Goal: Use online tool/utility: Utilize a website feature to perform a specific function

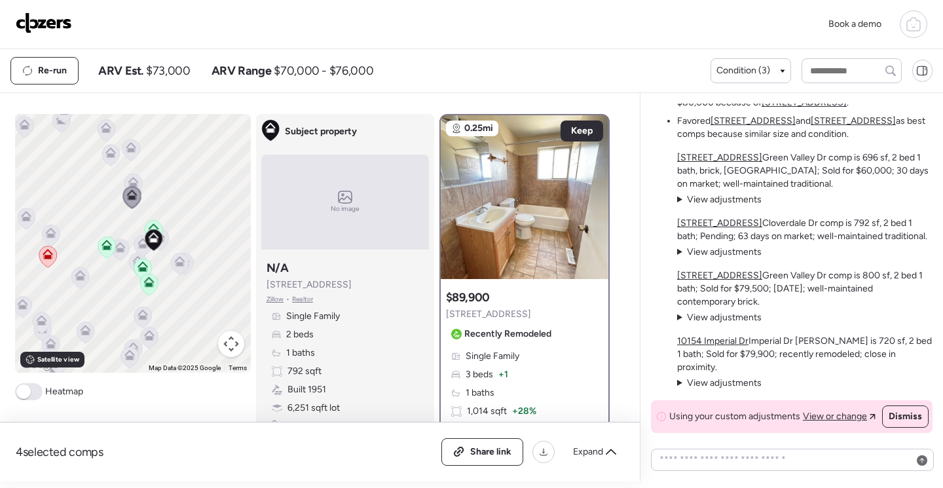
scroll to position [1178, 0]
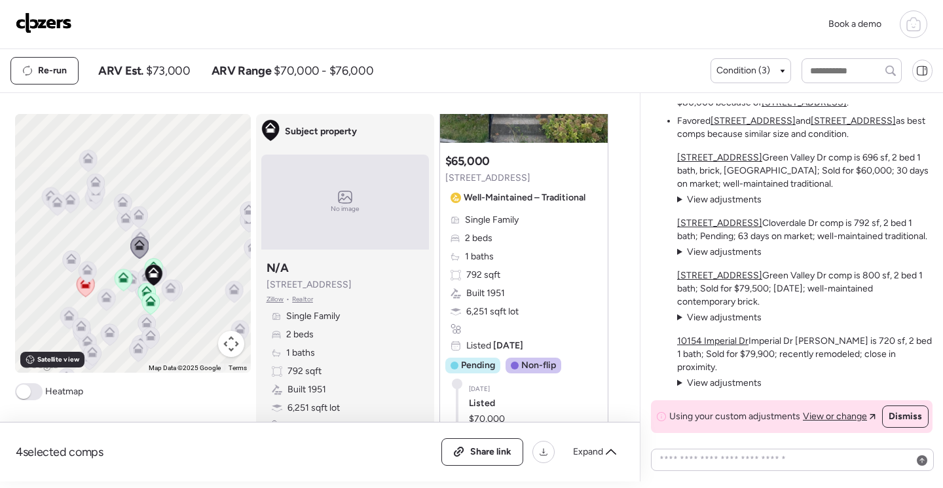
click at [29, 390] on span at bounding box center [28, 391] width 27 height 17
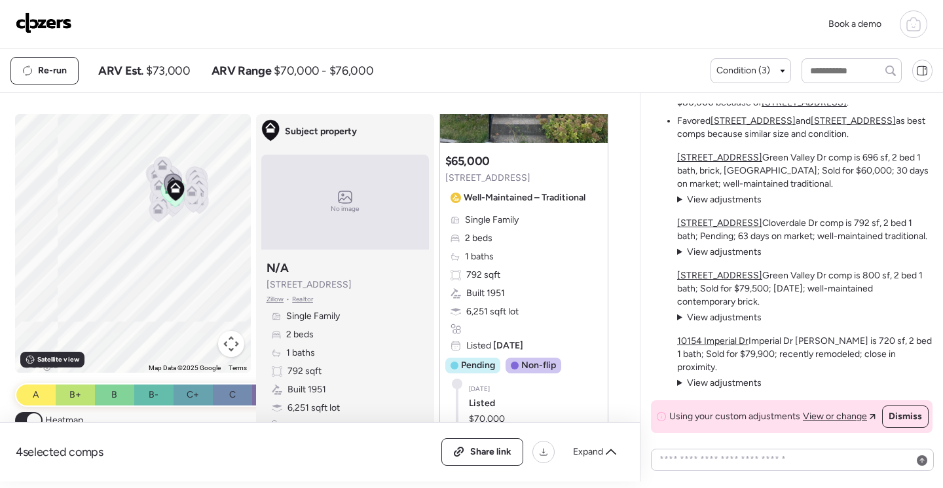
drag, startPoint x: 140, startPoint y: 321, endPoint x: 176, endPoint y: 247, distance: 82.3
click at [179, 247] on div "To activate drag with keyboard, press Alt + Enter. Once in keyboard drag state,…" at bounding box center [133, 243] width 236 height 259
drag, startPoint x: 185, startPoint y: 280, endPoint x: 200, endPoint y: 261, distance: 24.2
click at [200, 261] on div "To activate drag with keyboard, press Alt + Enter. Once in keyboard drag state,…" at bounding box center [133, 243] width 236 height 259
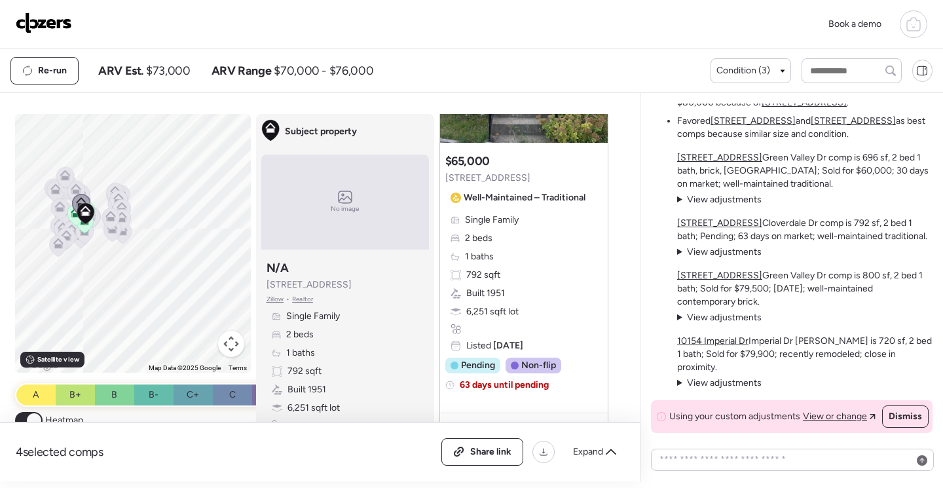
drag, startPoint x: 147, startPoint y: 269, endPoint x: 113, endPoint y: 302, distance: 47.7
click at [105, 307] on div "To activate drag with keyboard, press Alt + Enter. Once in keyboard drag state,…" at bounding box center [133, 243] width 236 height 259
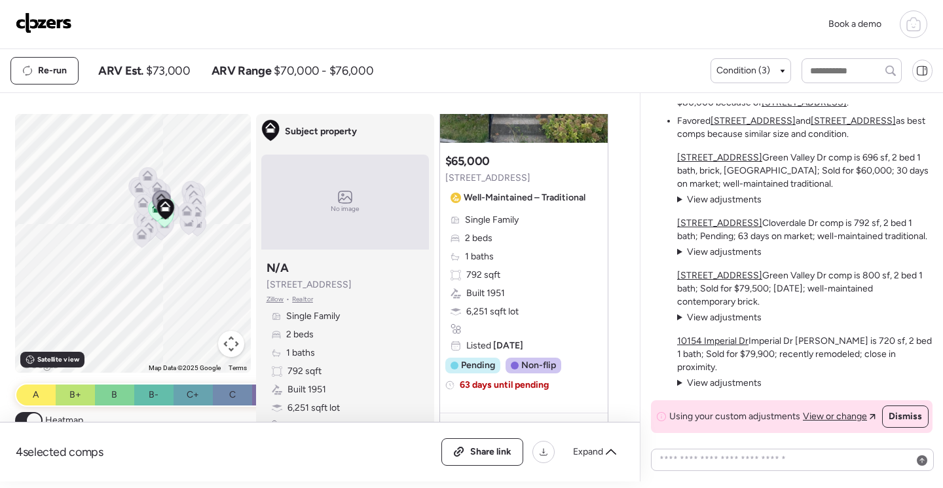
drag, startPoint x: 103, startPoint y: 290, endPoint x: 192, endPoint y: 252, distance: 97.4
click at [192, 255] on div "To activate drag with keyboard, press Alt + Enter. Once in keyboard drag state,…" at bounding box center [133, 243] width 236 height 259
drag, startPoint x: 188, startPoint y: 274, endPoint x: 117, endPoint y: 217, distance: 90.8
click at [117, 218] on div "To activate drag with keyboard, press Alt + Enter. Once in keyboard drag state,…" at bounding box center [133, 243] width 236 height 259
drag, startPoint x: 156, startPoint y: 273, endPoint x: 173, endPoint y: 252, distance: 26.6
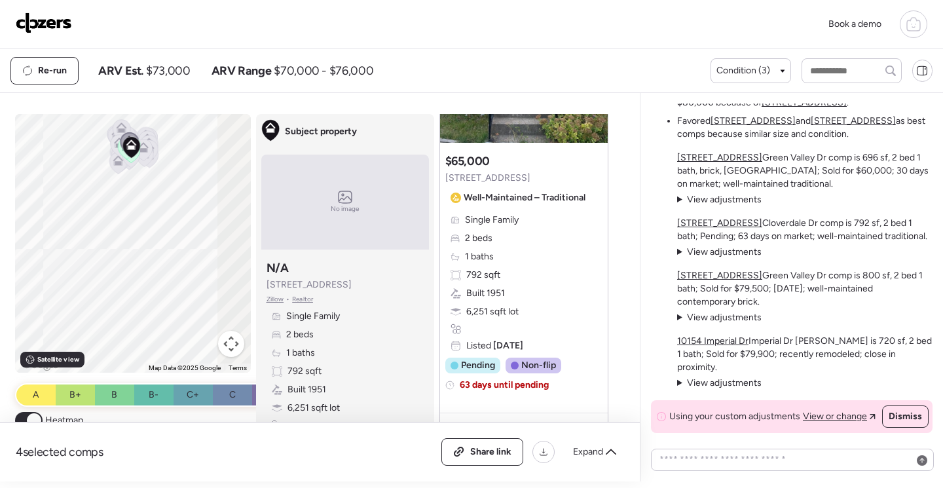
click at [173, 252] on div "To activate drag with keyboard, press Alt + Enter. Once in keyboard drag state,…" at bounding box center [133, 243] width 236 height 259
drag, startPoint x: 104, startPoint y: 276, endPoint x: 168, endPoint y: 255, distance: 67.7
click at [168, 255] on div "To activate drag with keyboard, press Alt + Enter. Once in keyboard drag state,…" at bounding box center [133, 243] width 236 height 259
drag, startPoint x: 164, startPoint y: 263, endPoint x: 76, endPoint y: 226, distance: 95.3
click at [76, 226] on div "To activate drag with keyboard, press Alt + Enter. Once in keyboard drag state,…" at bounding box center [133, 243] width 236 height 259
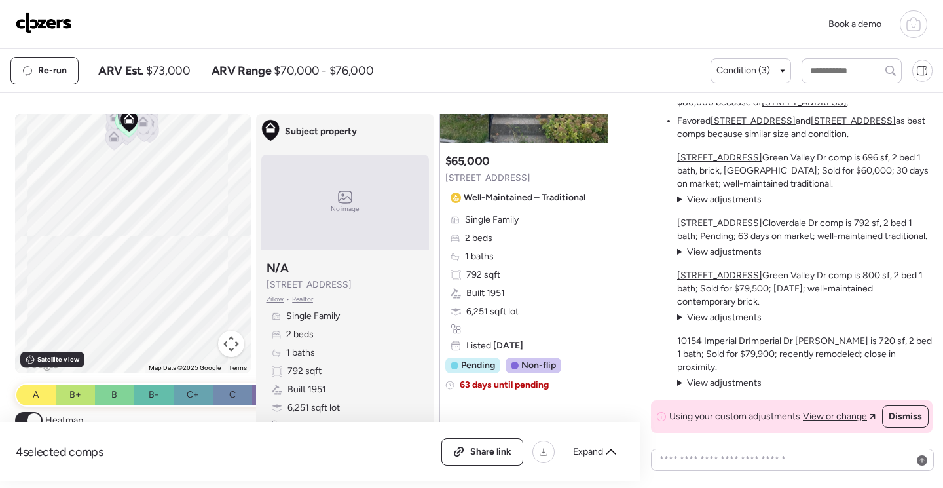
drag, startPoint x: 105, startPoint y: 224, endPoint x: 134, endPoint y: 271, distance: 55.6
click at [134, 271] on div "To activate drag with keyboard, press Alt + Enter. Once in keyboard drag state,…" at bounding box center [133, 243] width 236 height 259
drag, startPoint x: 135, startPoint y: 235, endPoint x: 140, endPoint y: 308, distance: 72.9
click at [140, 308] on div "To activate drag with keyboard, press Alt + Enter. Once in keyboard drag state,…" at bounding box center [133, 243] width 236 height 259
drag, startPoint x: 173, startPoint y: 289, endPoint x: 137, endPoint y: 221, distance: 76.4
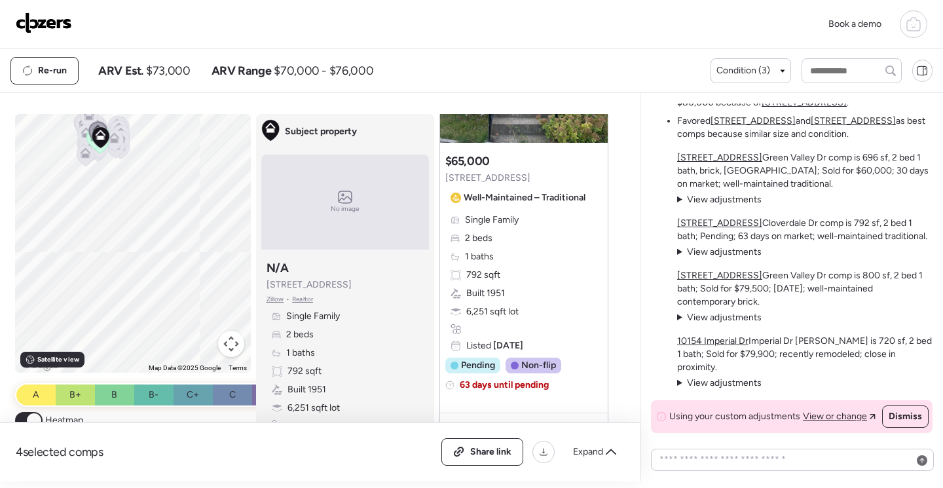
click at [137, 221] on div "To activate drag with keyboard, press Alt + Enter. Once in keyboard drag state,…" at bounding box center [133, 243] width 236 height 259
drag, startPoint x: 162, startPoint y: 294, endPoint x: 149, endPoint y: 230, distance: 64.7
click at [149, 230] on div "To activate drag with keyboard, press Alt + Enter. Once in keyboard drag state,…" at bounding box center [133, 243] width 236 height 259
drag, startPoint x: 141, startPoint y: 234, endPoint x: 198, endPoint y: 316, distance: 99.5
click at [198, 316] on div "To activate drag with keyboard, press Alt + Enter. Once in keyboard drag state,…" at bounding box center [133, 243] width 236 height 259
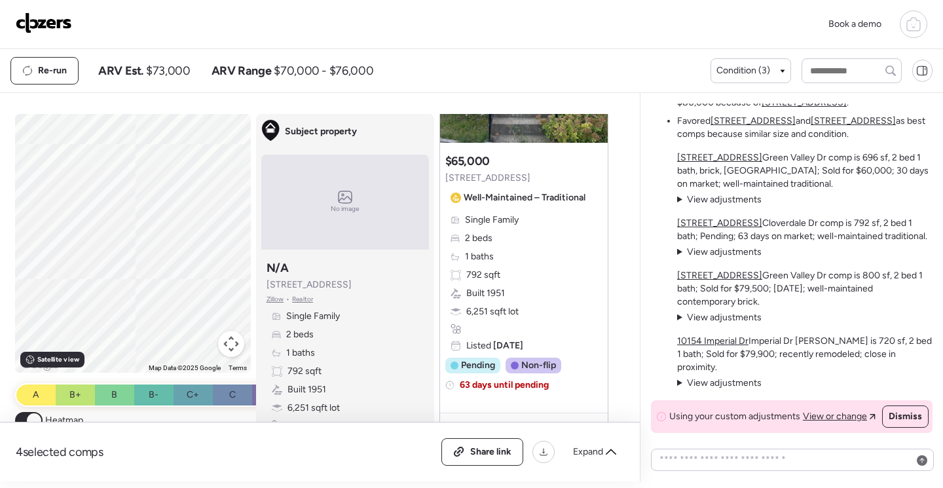
drag, startPoint x: 105, startPoint y: 293, endPoint x: 122, endPoint y: 181, distance: 113.9
click at [122, 179] on div "To activate drag with keyboard, press Alt + Enter. Once in keyboard drag state,…" at bounding box center [133, 243] width 236 height 259
drag, startPoint x: 167, startPoint y: 252, endPoint x: 115, endPoint y: 297, distance: 68.2
click at [115, 296] on div "To activate drag with keyboard, press Alt + Enter. Once in keyboard drag state,…" at bounding box center [133, 243] width 236 height 259
drag, startPoint x: 120, startPoint y: 287, endPoint x: 126, endPoint y: 323, distance: 36.6
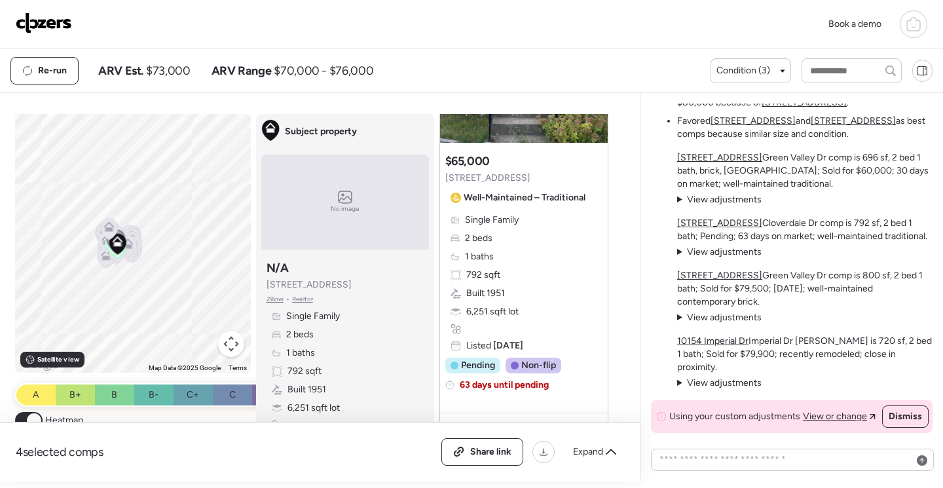
click at [128, 326] on div "To activate drag with keyboard, press Alt + Enter. Once in keyboard drag state,…" at bounding box center [133, 243] width 236 height 259
drag, startPoint x: 128, startPoint y: 297, endPoint x: 130, endPoint y: 310, distance: 12.5
click at [130, 310] on div "To activate drag with keyboard, press Alt + Enter. Once in keyboard drag state,…" at bounding box center [133, 243] width 236 height 259
drag, startPoint x: 103, startPoint y: 287, endPoint x: 154, endPoint y: 331, distance: 66.9
click at [154, 331] on div "To activate drag with keyboard, press Alt + Enter. Once in keyboard drag state,…" at bounding box center [133, 243] width 236 height 259
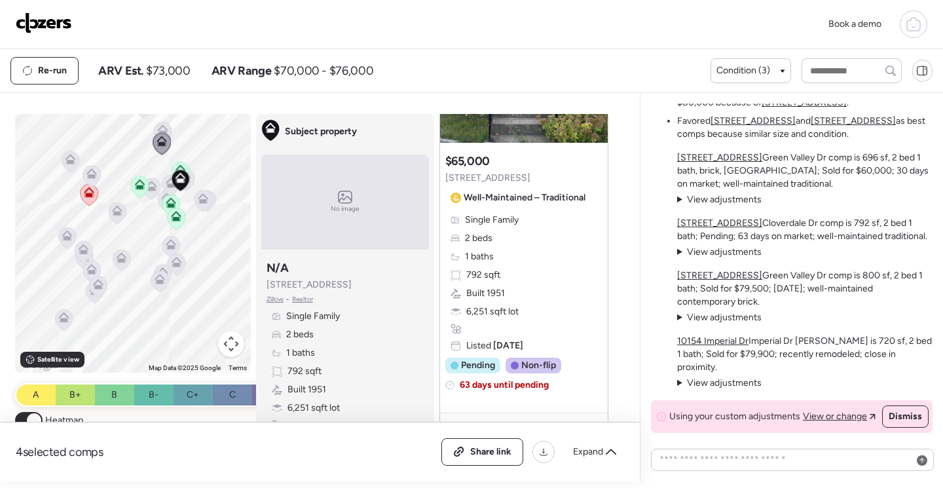
drag, startPoint x: 151, startPoint y: 298, endPoint x: 223, endPoint y: 297, distance: 72.0
click at [223, 297] on div "To activate drag with keyboard, press Alt + Enter. Once in keyboard drag state,…" at bounding box center [133, 243] width 236 height 259
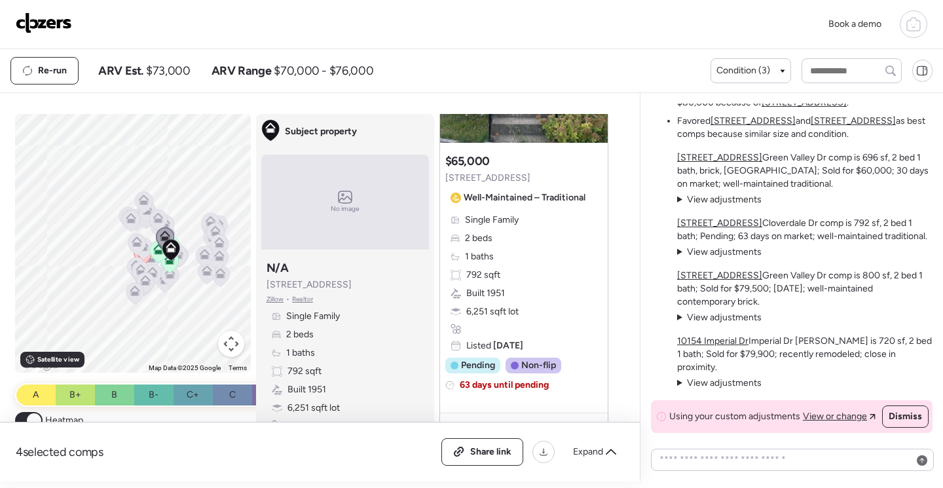
drag, startPoint x: 206, startPoint y: 295, endPoint x: 136, endPoint y: 307, distance: 71.1
click at [137, 307] on div "To activate drag with keyboard, press Alt + Enter. Once in keyboard drag state,…" at bounding box center [133, 243] width 236 height 259
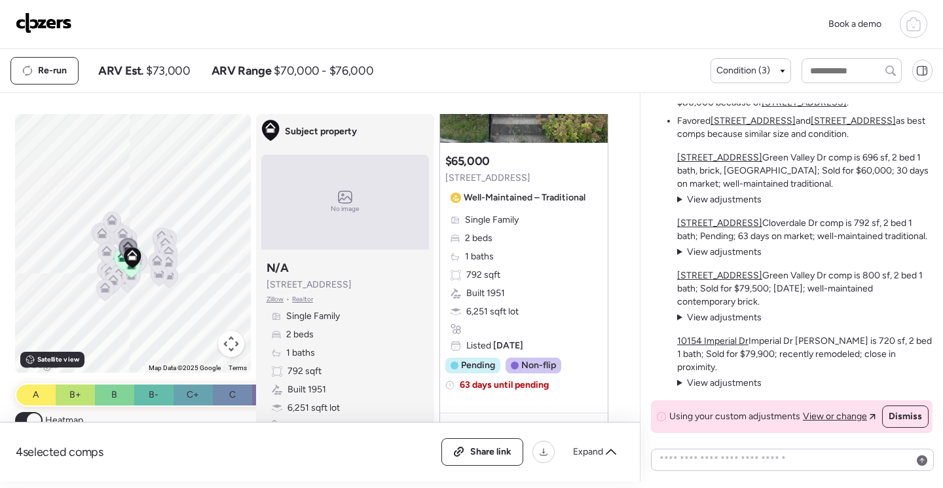
drag, startPoint x: 153, startPoint y: 314, endPoint x: 131, endPoint y: 310, distance: 22.6
click at [131, 310] on div "To activate drag with keyboard, press Alt + Enter. Once in keyboard drag state,…" at bounding box center [133, 243] width 236 height 259
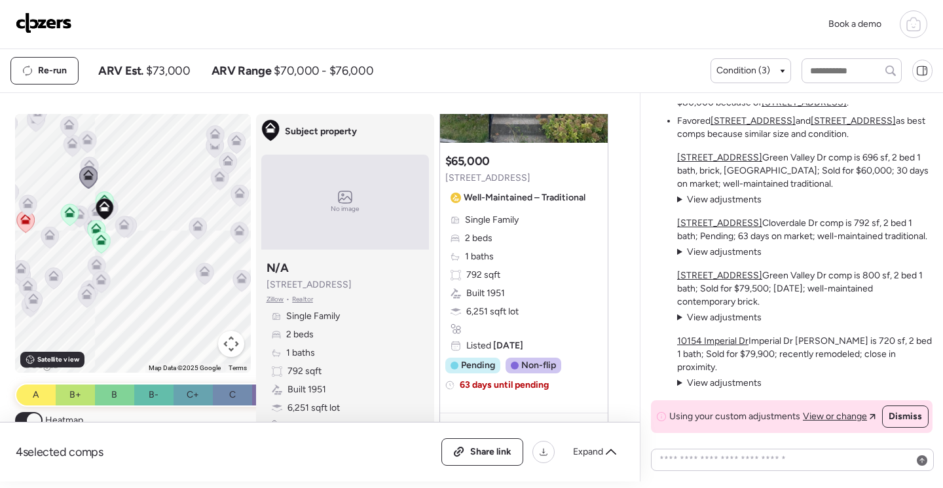
drag, startPoint x: 130, startPoint y: 270, endPoint x: 164, endPoint y: 350, distance: 86.8
click at [164, 350] on div "To activate drag with keyboard, press Alt + Enter. Once in keyboard drag state,…" at bounding box center [133, 243] width 236 height 259
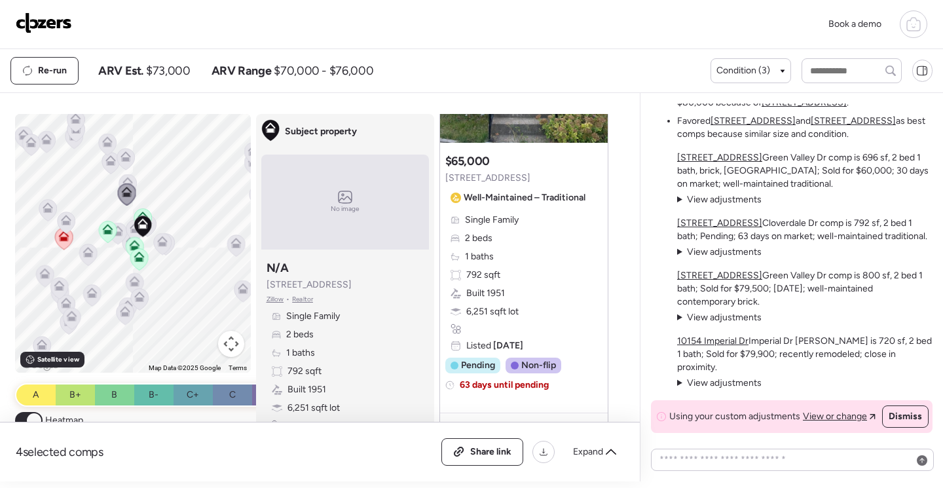
drag, startPoint x: 173, startPoint y: 308, endPoint x: 196, endPoint y: 303, distance: 23.5
click at [197, 303] on div "To activate drag with keyboard, press Alt + Enter. Once in keyboard drag state,…" at bounding box center [133, 243] width 236 height 259
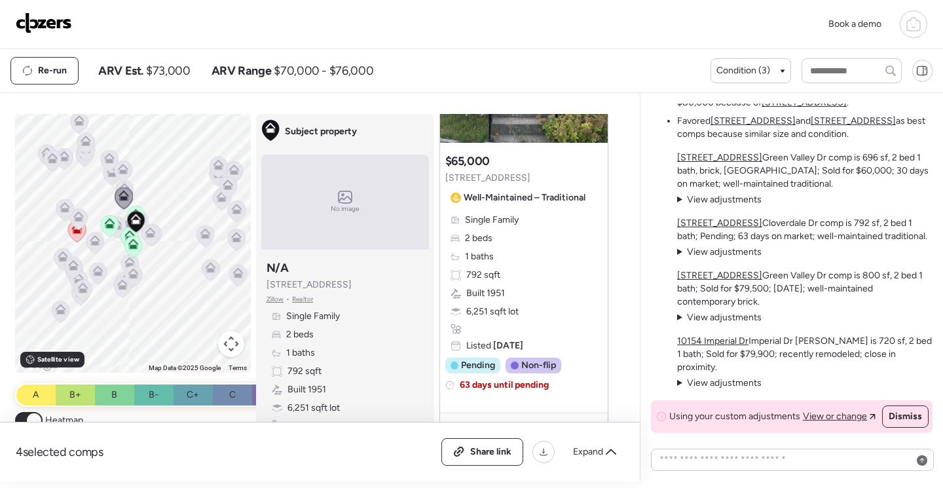
drag, startPoint x: 187, startPoint y: 321, endPoint x: 157, endPoint y: 298, distance: 37.7
click at [158, 299] on div "To activate drag with keyboard, press Alt + Enter. Once in keyboard drag state,…" at bounding box center [133, 243] width 236 height 259
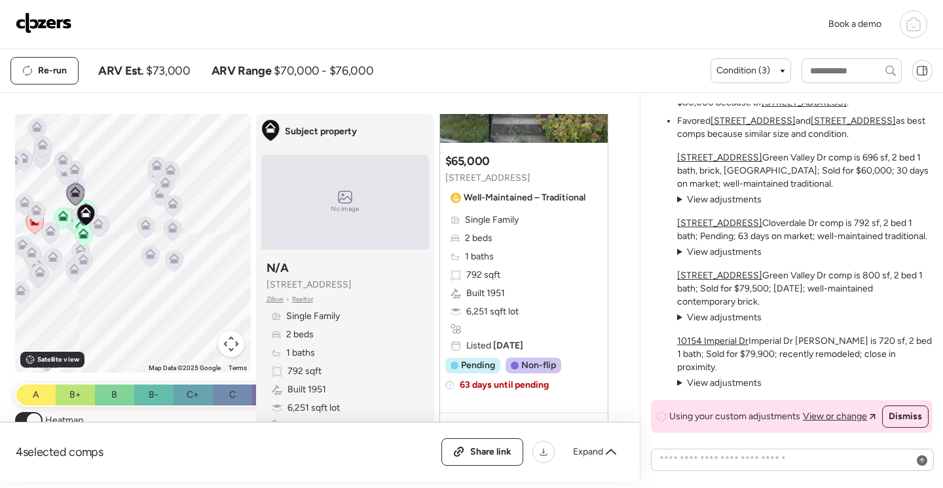
drag, startPoint x: 170, startPoint y: 306, endPoint x: 117, endPoint y: 304, distance: 53.7
click at [117, 304] on div "To activate drag with keyboard, press Alt + Enter. Once in keyboard drag state,…" at bounding box center [133, 243] width 236 height 259
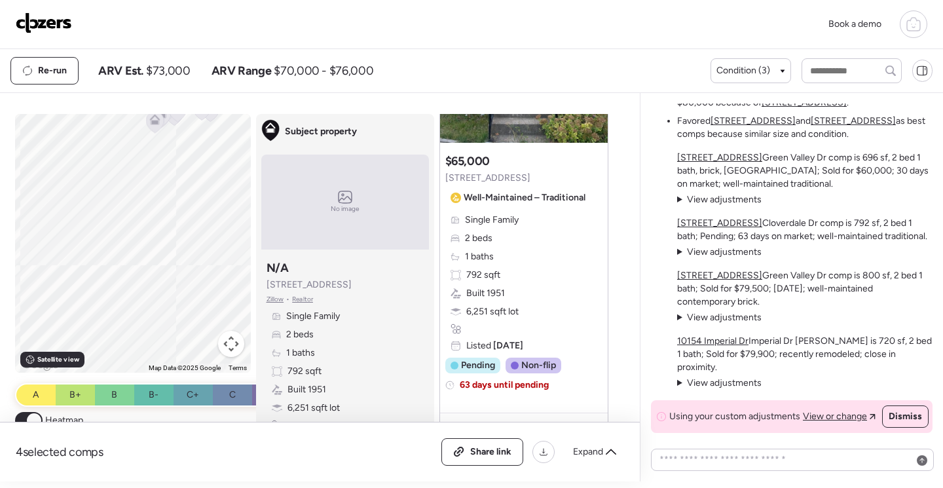
drag, startPoint x: 113, startPoint y: 338, endPoint x: 181, endPoint y: 165, distance: 185.8
click at [181, 162] on div "To activate drag with keyboard, press Alt + Enter. Once in keyboard drag state,…" at bounding box center [133, 243] width 236 height 259
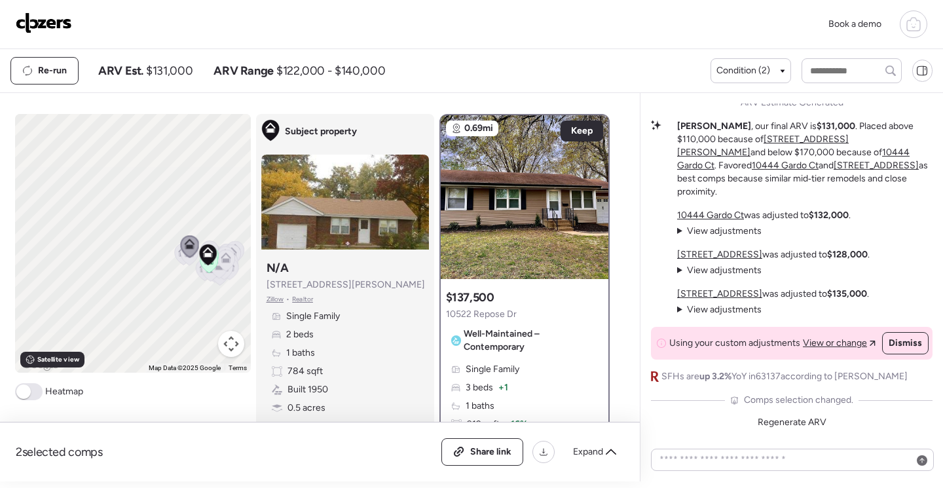
click at [45, 387] on span "Heatmap" at bounding box center [64, 391] width 38 height 13
click at [16, 392] on span at bounding box center [23, 391] width 14 height 14
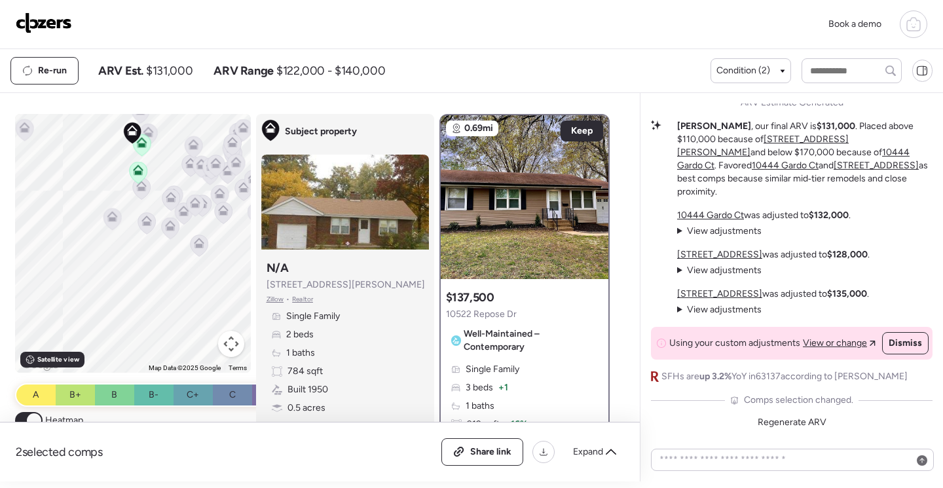
drag, startPoint x: 210, startPoint y: 247, endPoint x: 189, endPoint y: 310, distance: 65.6
click at [189, 310] on div "To activate drag with keyboard, press Alt + Enter. Once in keyboard drag state,…" at bounding box center [133, 243] width 236 height 259
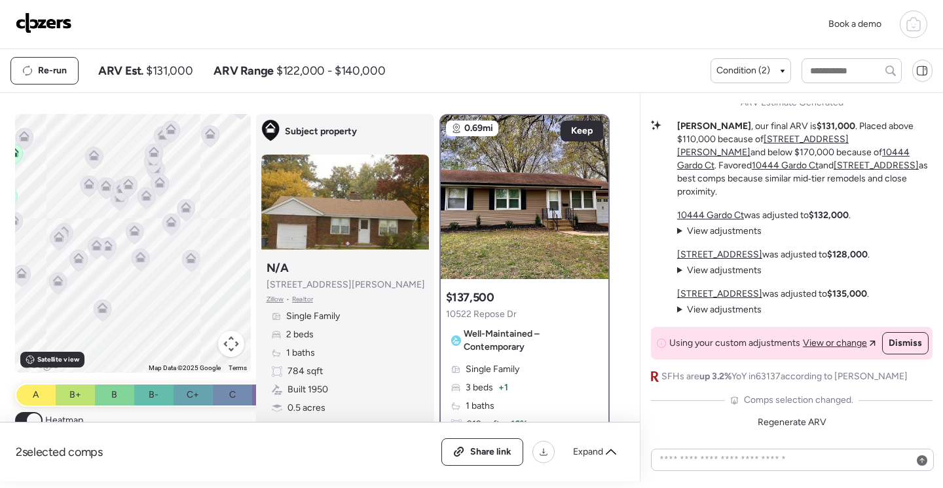
drag, startPoint x: 188, startPoint y: 284, endPoint x: 150, endPoint y: 321, distance: 53.2
click at [150, 321] on div "To activate drag with keyboard, press Alt + Enter. Once in keyboard drag state,…" at bounding box center [133, 243] width 236 height 259
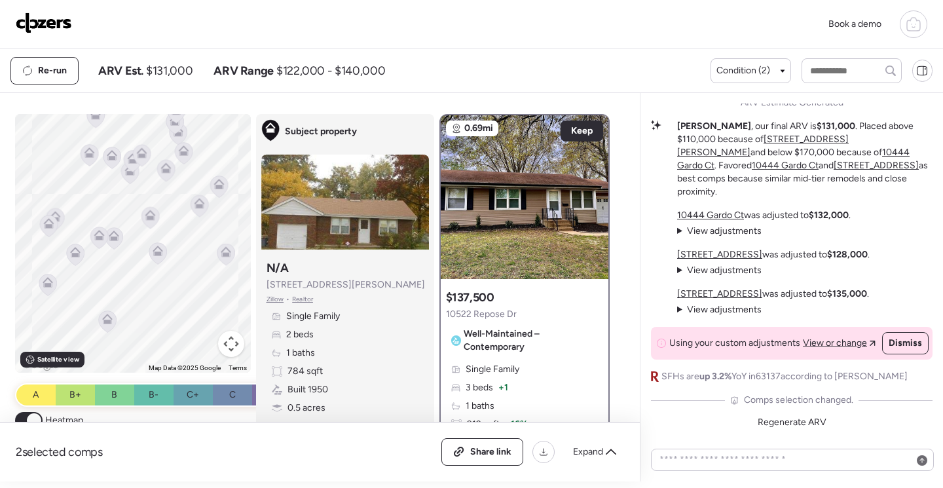
drag, startPoint x: 175, startPoint y: 271, endPoint x: 246, endPoint y: 289, distance: 72.9
click at [246, 291] on div "To navigate the map with touch gestures double-tap and hold your finger on the …" at bounding box center [317, 297] width 605 height 367
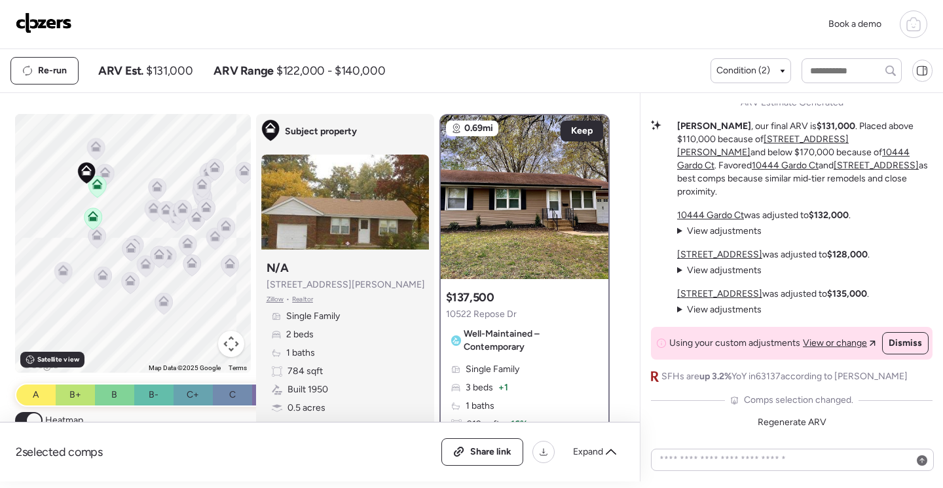
drag, startPoint x: 211, startPoint y: 290, endPoint x: 182, endPoint y: 295, distance: 29.2
click at [182, 295] on div "To activate drag with keyboard, press Alt + Enter. Once in keyboard drag state,…" at bounding box center [133, 243] width 236 height 259
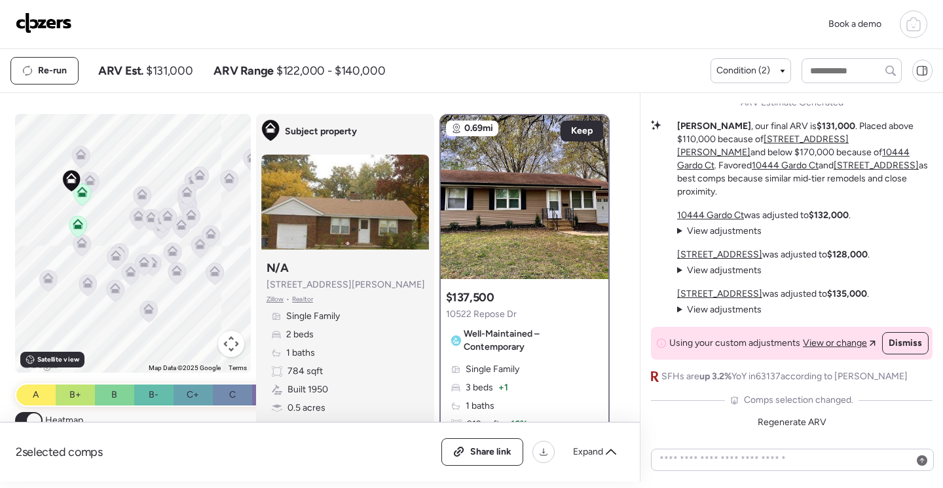
drag, startPoint x: 194, startPoint y: 287, endPoint x: 185, endPoint y: 293, distance: 10.4
click at [185, 293] on div "To activate drag with keyboard, press Alt + Enter. Once in keyboard drag state,…" at bounding box center [133, 243] width 236 height 259
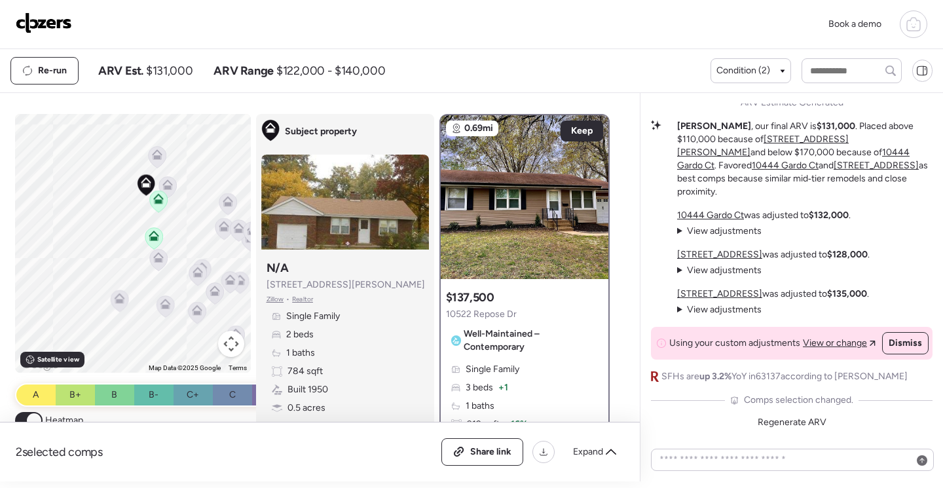
drag, startPoint x: 132, startPoint y: 295, endPoint x: 183, endPoint y: 342, distance: 70.4
click at [183, 342] on div "To activate drag with keyboard, press Alt + Enter. Once in keyboard drag state,…" at bounding box center [133, 243] width 236 height 259
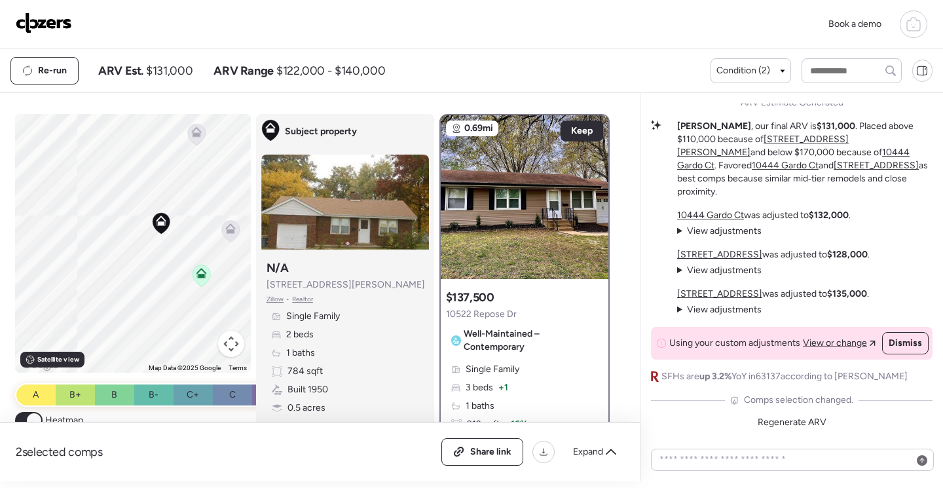
drag, startPoint x: 164, startPoint y: 205, endPoint x: 260, endPoint y: 264, distance: 112.8
click at [261, 264] on div "To navigate the map with touch gestures double-tap and hold your finger on the …" at bounding box center [317, 297] width 605 height 367
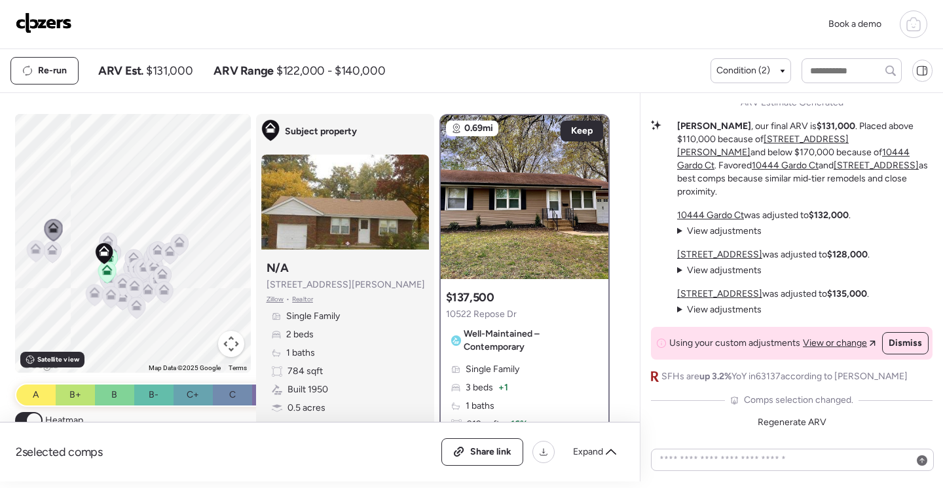
drag, startPoint x: 181, startPoint y: 311, endPoint x: 93, endPoint y: 322, distance: 89.1
click at [86, 331] on div "To activate drag with keyboard, press Alt + Enter. Once in keyboard drag state,…" at bounding box center [133, 243] width 236 height 259
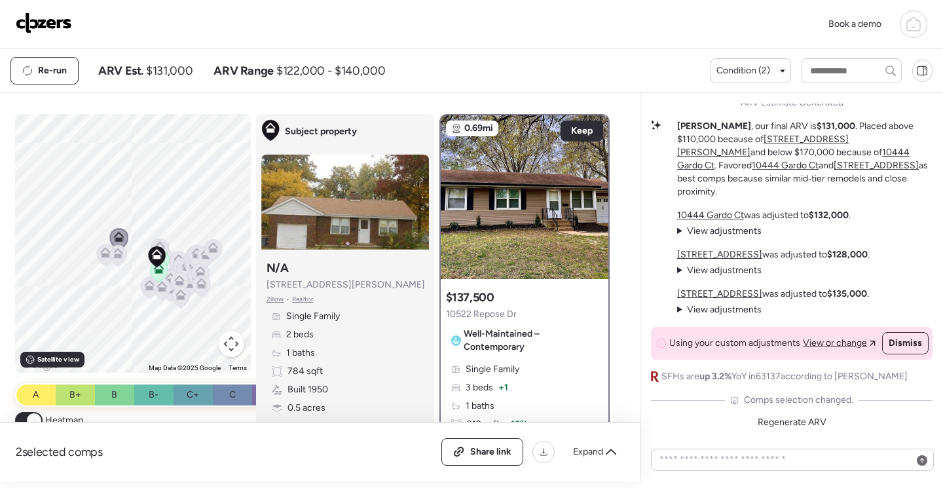
drag, startPoint x: 101, startPoint y: 330, endPoint x: 155, endPoint y: 319, distance: 54.8
click at [155, 319] on div "To activate drag with keyboard, press Alt + Enter. Once in keyboard drag state,…" at bounding box center [133, 243] width 236 height 259
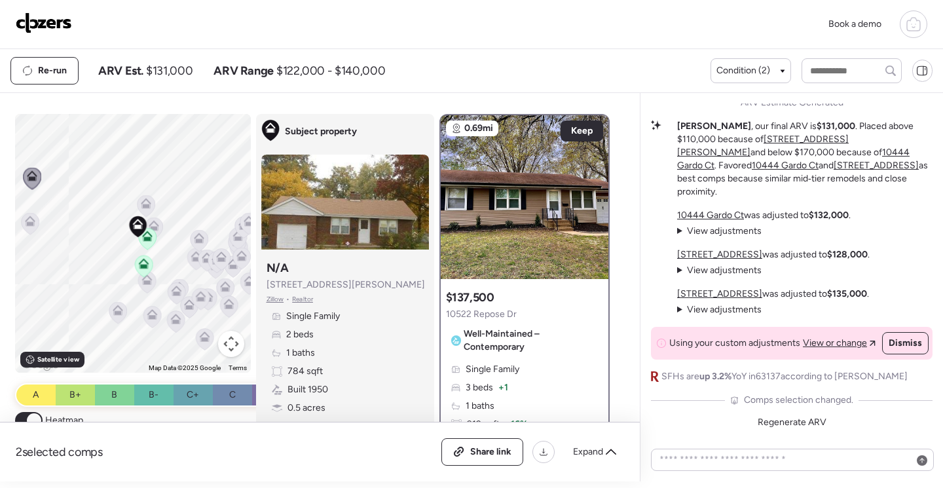
drag, startPoint x: 166, startPoint y: 289, endPoint x: 153, endPoint y: 346, distance: 58.4
click at [153, 346] on div "To activate drag with keyboard, press Alt + Enter. Once in keyboard drag state,…" at bounding box center [133, 243] width 236 height 259
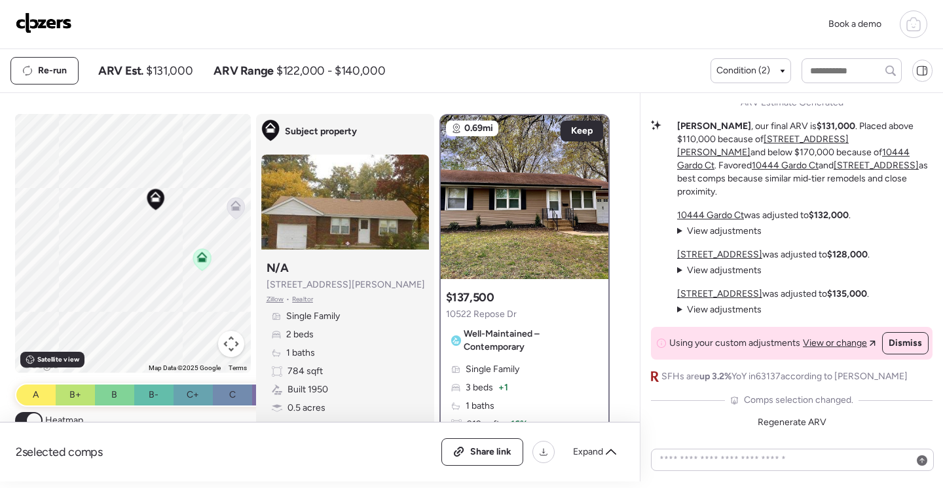
drag, startPoint x: 162, startPoint y: 244, endPoint x: 109, endPoint y: 285, distance: 67.3
click at [109, 285] on div "To activate drag with keyboard, press Alt + Enter. Once in keyboard drag state,…" at bounding box center [133, 243] width 236 height 259
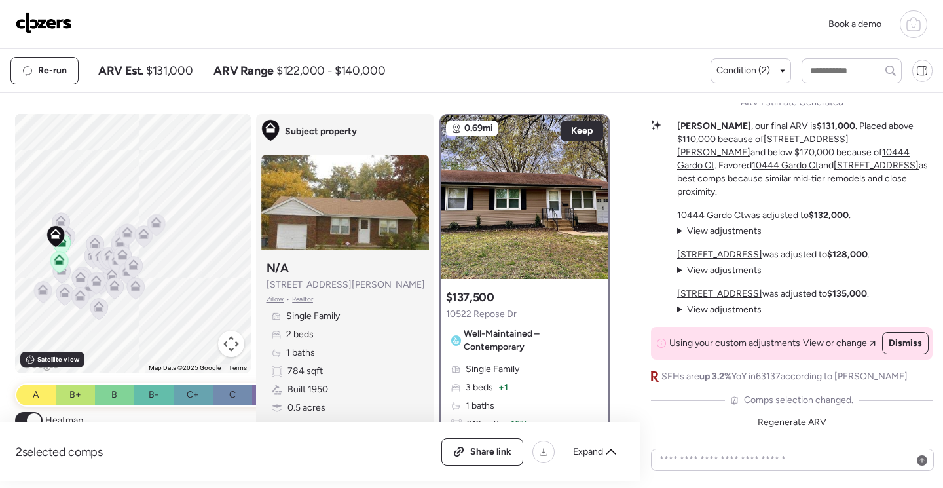
drag, startPoint x: 202, startPoint y: 298, endPoint x: 117, endPoint y: 329, distance: 90.7
click at [117, 330] on div "To activate drag with keyboard, press Alt + Enter. Once in keyboard drag state,…" at bounding box center [133, 243] width 236 height 259
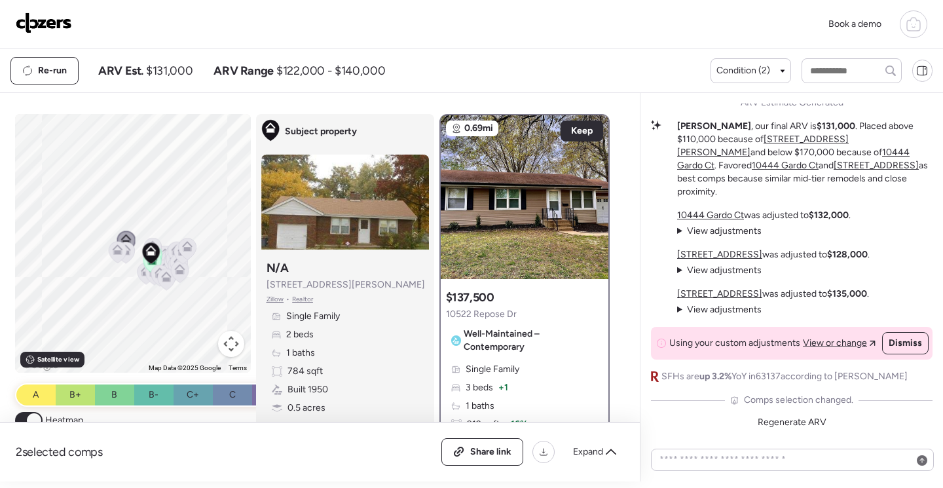
drag, startPoint x: 200, startPoint y: 185, endPoint x: 198, endPoint y: 202, distance: 17.7
click at [199, 202] on div "To activate drag with keyboard, press Alt + Enter. Once in keyboard drag state,…" at bounding box center [133, 243] width 236 height 259
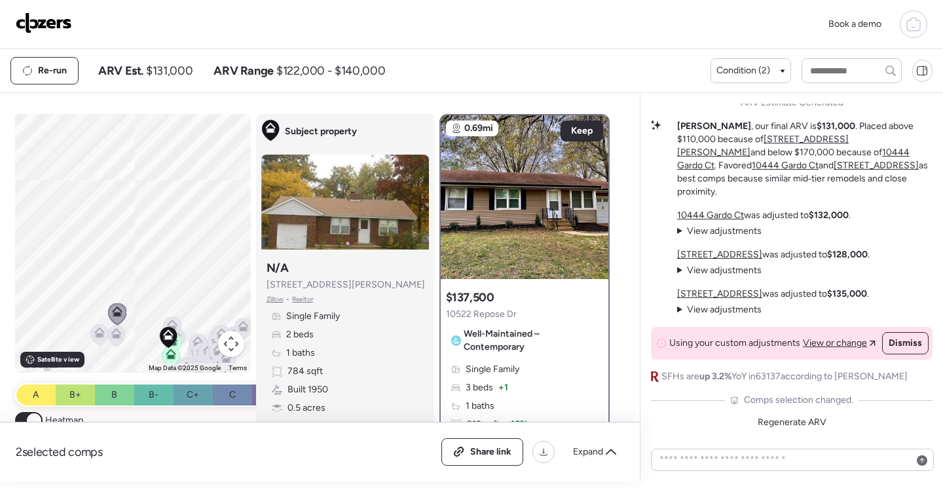
drag, startPoint x: 166, startPoint y: 235, endPoint x: 167, endPoint y: 242, distance: 7.3
click at [167, 242] on div "To activate drag with keyboard, press Alt + Enter. Once in keyboard drag state,…" at bounding box center [133, 243] width 236 height 259
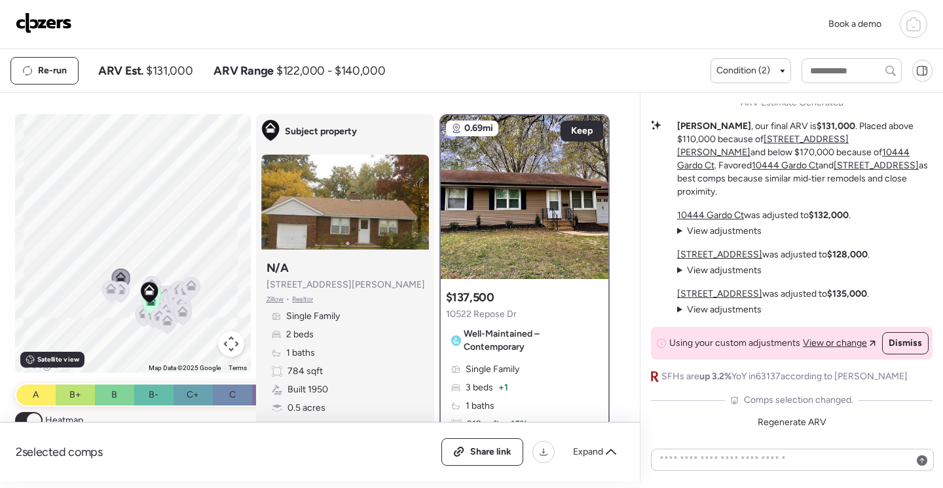
drag, startPoint x: 213, startPoint y: 234, endPoint x: 176, endPoint y: 233, distance: 37.3
click at [176, 233] on div "To activate drag with keyboard, press Alt + Enter. Once in keyboard drag state,…" at bounding box center [133, 243] width 236 height 259
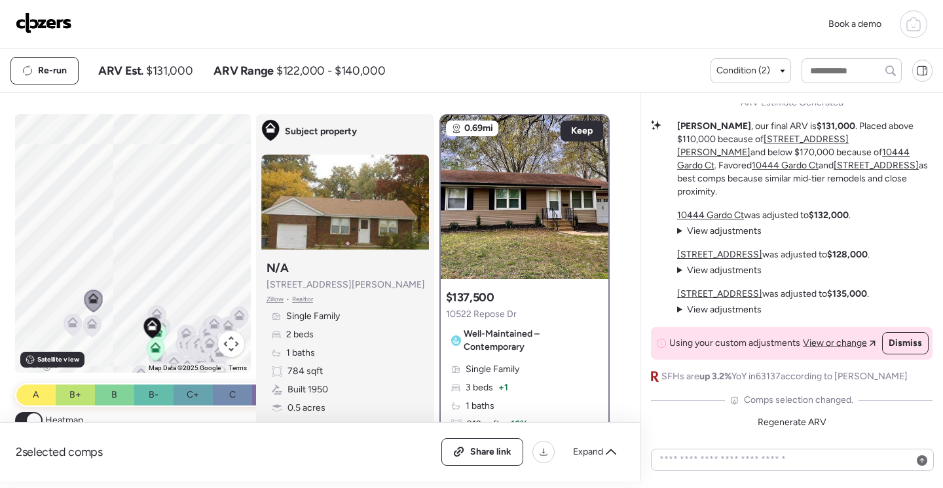
drag, startPoint x: 93, startPoint y: 285, endPoint x: 99, endPoint y: 241, distance: 44.3
click at [99, 241] on div "To activate drag with keyboard, press Alt + Enter. Once in keyboard drag state,…" at bounding box center [133, 243] width 236 height 259
drag, startPoint x: 126, startPoint y: 304, endPoint x: 122, endPoint y: 230, distance: 73.5
click at [122, 230] on div "To activate drag with keyboard, press Alt + Enter. Once in keyboard drag state,…" at bounding box center [133, 243] width 236 height 259
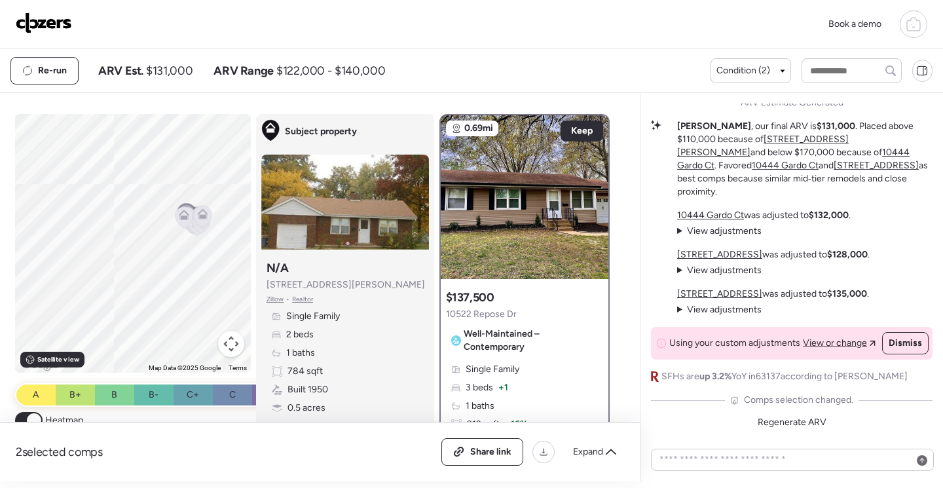
drag, startPoint x: 198, startPoint y: 165, endPoint x: 209, endPoint y: 307, distance: 142.5
click at [209, 307] on div "To activate drag with keyboard, press Alt + Enter. Once in keyboard drag state,…" at bounding box center [133, 243] width 236 height 259
drag, startPoint x: 225, startPoint y: 278, endPoint x: 243, endPoint y: 293, distance: 24.1
click at [243, 293] on div "To activate drag with keyboard, press Alt + Enter. Once in keyboard drag state,…" at bounding box center [133, 243] width 236 height 259
drag, startPoint x: 218, startPoint y: 274, endPoint x: 203, endPoint y: 274, distance: 15.1
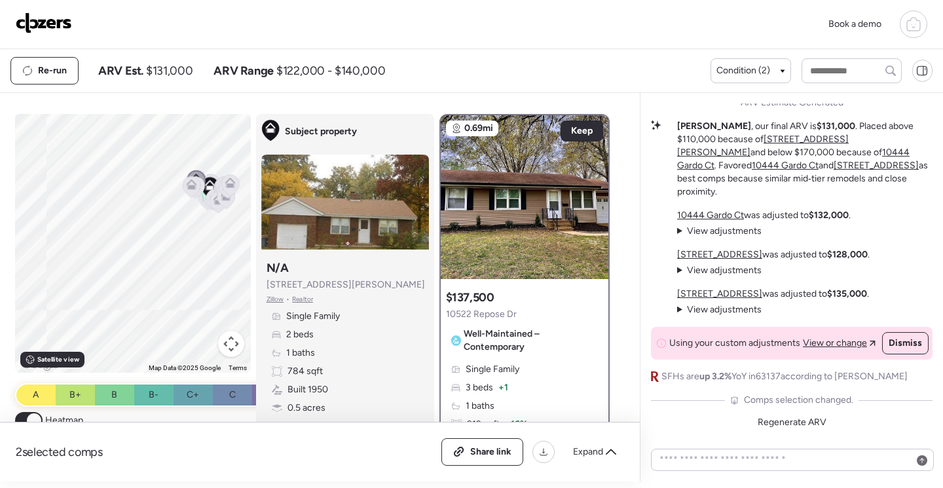
click at [203, 274] on div "To activate drag with keyboard, press Alt + Enter. Once in keyboard drag state,…" at bounding box center [133, 243] width 236 height 259
drag, startPoint x: 97, startPoint y: 345, endPoint x: 165, endPoint y: 230, distance: 133.8
click at [165, 230] on div "To activate drag with keyboard, press Alt + Enter. Once in keyboard drag state,…" at bounding box center [133, 243] width 236 height 259
drag, startPoint x: 170, startPoint y: 257, endPoint x: 114, endPoint y: 300, distance: 71.0
click at [114, 300] on div "To activate drag with keyboard, press Alt + Enter. Once in keyboard drag state,…" at bounding box center [133, 243] width 236 height 259
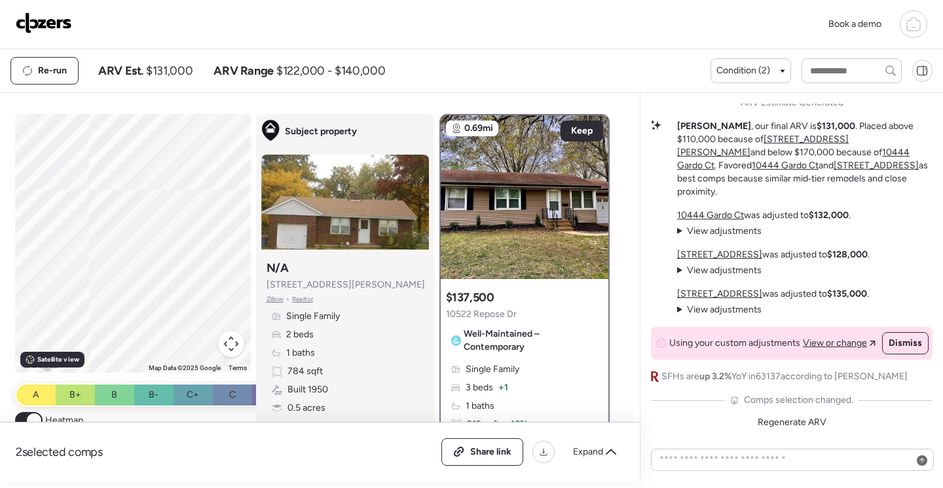
drag, startPoint x: 164, startPoint y: 297, endPoint x: 96, endPoint y: 192, distance: 124.4
click at [96, 193] on div "To activate drag with keyboard, press Alt + Enter. Once in keyboard drag state,…" at bounding box center [133, 243] width 236 height 259
drag, startPoint x: 100, startPoint y: 308, endPoint x: 166, endPoint y: 187, distance: 138.3
click at [165, 188] on div "To activate drag with keyboard, press Alt + Enter. Once in keyboard drag state,…" at bounding box center [133, 243] width 236 height 259
drag, startPoint x: 165, startPoint y: 197, endPoint x: 131, endPoint y: 321, distance: 128.3
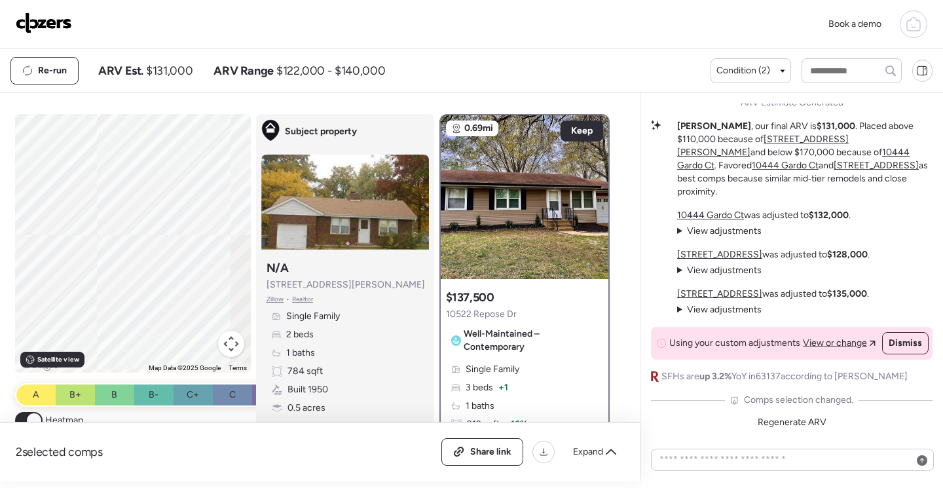
click at [130, 324] on div "To activate drag with keyboard, press Alt + Enter. Once in keyboard drag state,…" at bounding box center [133, 243] width 236 height 259
drag, startPoint x: 181, startPoint y: 215, endPoint x: 134, endPoint y: 249, distance: 58.7
click at [134, 249] on div "To activate drag with keyboard, press Alt + Enter. Once in keyboard drag state,…" at bounding box center [133, 243] width 236 height 259
drag, startPoint x: 90, startPoint y: 301, endPoint x: 139, endPoint y: 207, distance: 106.0
click at [139, 207] on div "To activate drag with keyboard, press Alt + Enter. Once in keyboard drag state,…" at bounding box center [133, 243] width 236 height 259
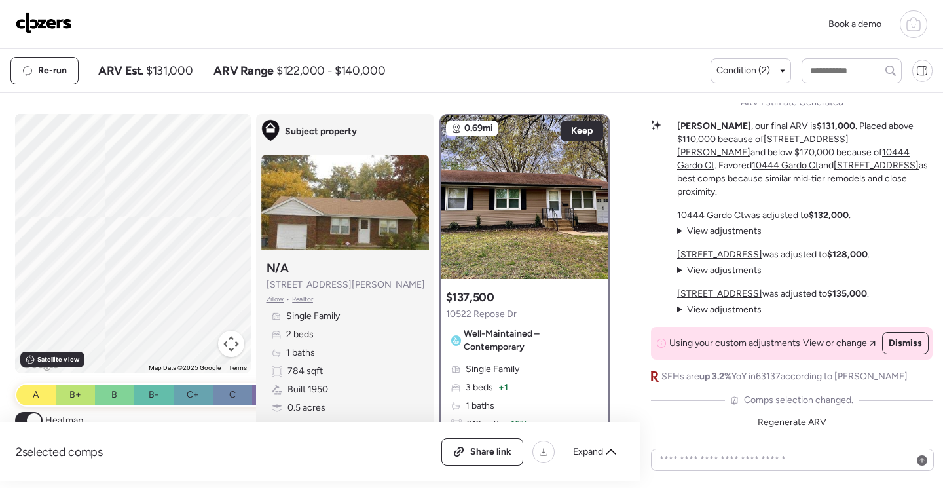
drag, startPoint x: 129, startPoint y: 219, endPoint x: 152, endPoint y: 241, distance: 31.9
click at [152, 241] on div "To activate drag with keyboard, press Alt + Enter. Once in keyboard drag state,…" at bounding box center [133, 243] width 236 height 259
drag, startPoint x: 163, startPoint y: 206, endPoint x: 137, endPoint y: 328, distance: 124.4
click at [137, 328] on div "To activate drag with keyboard, press Alt + Enter. Once in keyboard drag state,…" at bounding box center [133, 243] width 236 height 259
drag, startPoint x: 177, startPoint y: 257, endPoint x: 104, endPoint y: 321, distance: 96.9
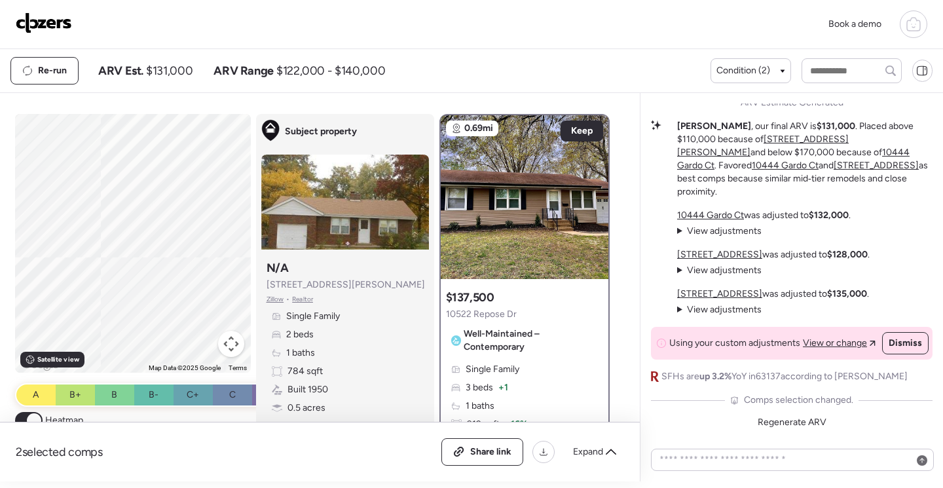
click at [104, 322] on div "To activate drag with keyboard, press Alt + Enter. Once in keyboard drag state,…" at bounding box center [133, 243] width 236 height 259
drag, startPoint x: 166, startPoint y: 258, endPoint x: 201, endPoint y: 329, distance: 79.1
click at [201, 329] on div "To activate drag with keyboard, press Alt + Enter. Once in keyboard drag state,…" at bounding box center [133, 243] width 236 height 259
drag, startPoint x: 179, startPoint y: 230, endPoint x: 205, endPoint y: 306, distance: 79.7
click at [205, 306] on div "To activate drag with keyboard, press Alt + Enter. Once in keyboard drag state,…" at bounding box center [133, 243] width 236 height 259
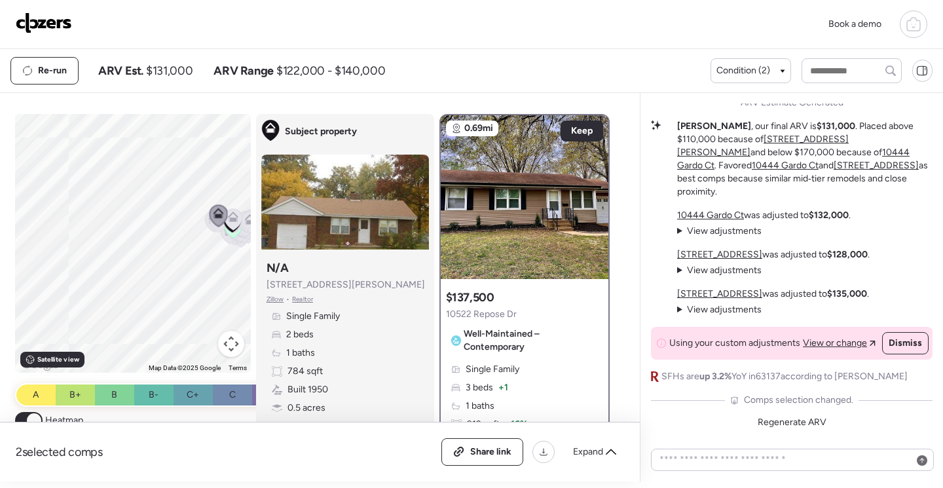
click at [205, 306] on div "To activate drag with keyboard, press Alt + Enter. Once in keyboard drag state,…" at bounding box center [133, 243] width 236 height 259
drag, startPoint x: 171, startPoint y: 238, endPoint x: 123, endPoint y: 191, distance: 67.6
click at [122, 192] on div "To activate drag with keyboard, press Alt + Enter. Once in keyboard drag state,…" at bounding box center [133, 243] width 236 height 259
drag, startPoint x: 181, startPoint y: 254, endPoint x: 93, endPoint y: 287, distance: 94.2
click at [92, 289] on div "To activate drag with keyboard, press Alt + Enter. Once in keyboard drag state,…" at bounding box center [133, 243] width 236 height 259
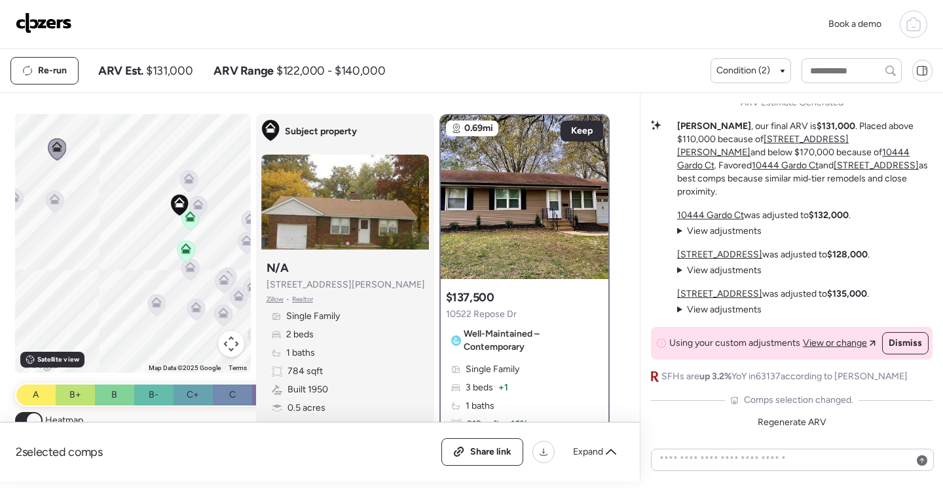
drag, startPoint x: 150, startPoint y: 256, endPoint x: 68, endPoint y: 256, distance: 81.8
click at [68, 256] on div "To activate drag with keyboard, press Alt + Enter. Once in keyboard drag state,…" at bounding box center [133, 243] width 236 height 259
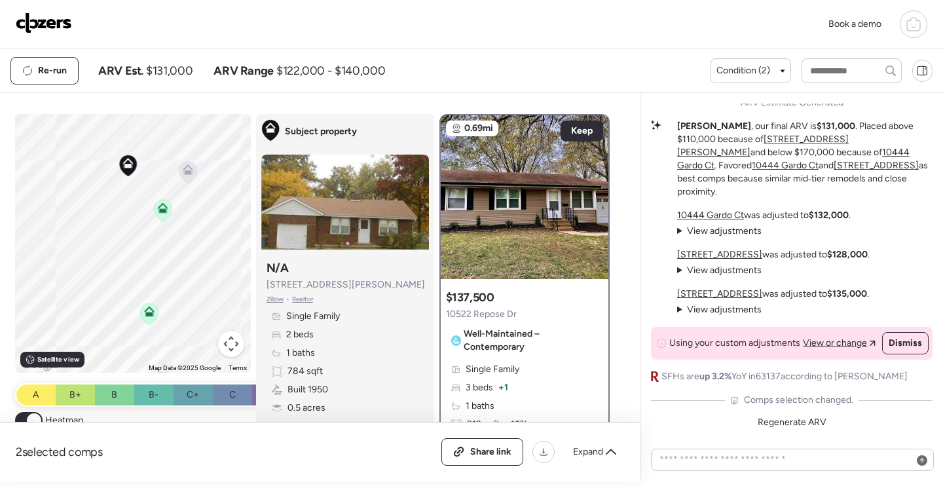
drag, startPoint x: 155, startPoint y: 230, endPoint x: 39, endPoint y: 276, distance: 124.0
click at [39, 276] on div "To activate drag with keyboard, press Alt + Enter. Once in keyboard drag state,…" at bounding box center [133, 243] width 236 height 259
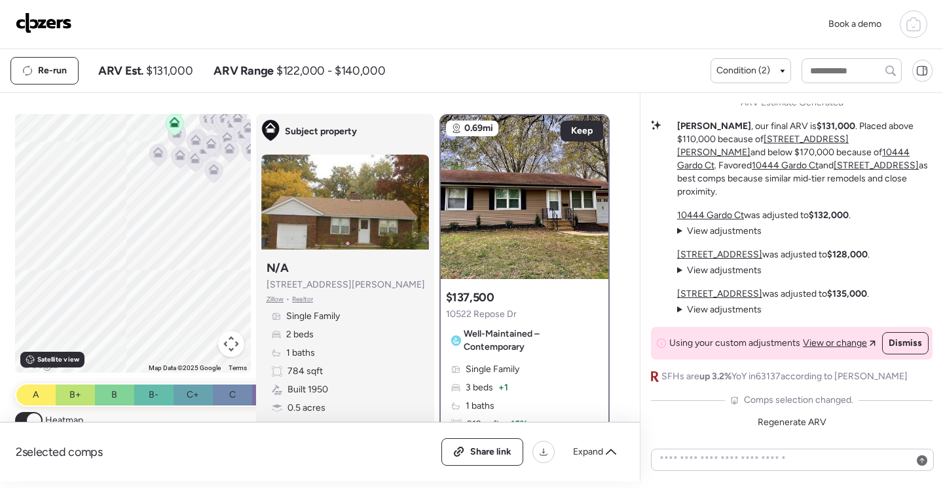
drag, startPoint x: 135, startPoint y: 304, endPoint x: 171, endPoint y: 200, distance: 110.1
click at [170, 197] on div "To activate drag with keyboard, press Alt + Enter. Once in keyboard drag state,…" at bounding box center [133, 243] width 236 height 259
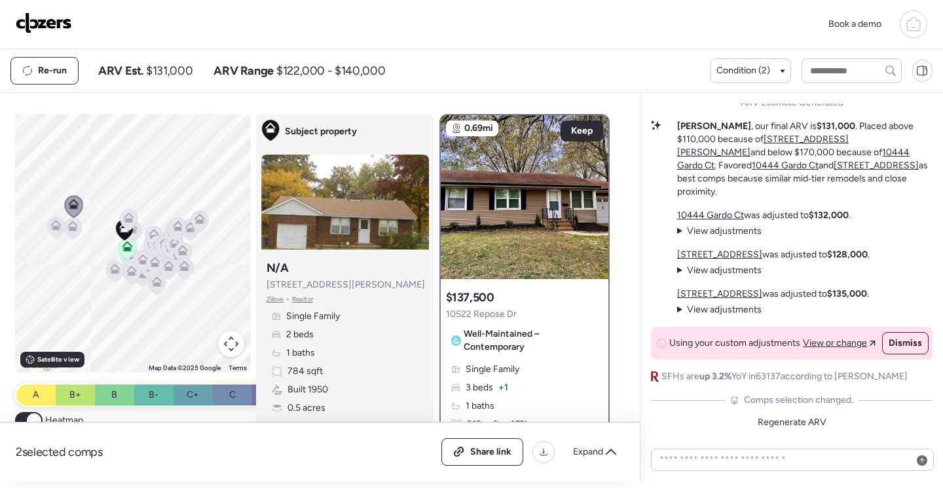
drag, startPoint x: 170, startPoint y: 212, endPoint x: 113, endPoint y: 350, distance: 149.4
click at [113, 350] on div "To activate drag with keyboard, press Alt + Enter. Once in keyboard drag state,…" at bounding box center [133, 243] width 236 height 259
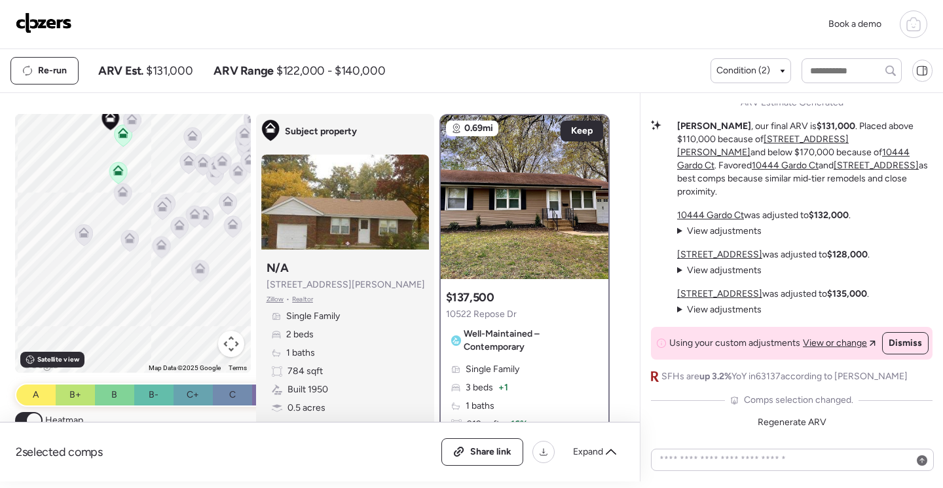
drag, startPoint x: 139, startPoint y: 291, endPoint x: 103, endPoint y: 387, distance: 103.0
click at [103, 387] on div "To navigate the map with touch gestures double-tap and hold your finger on the …" at bounding box center [133, 271] width 236 height 315
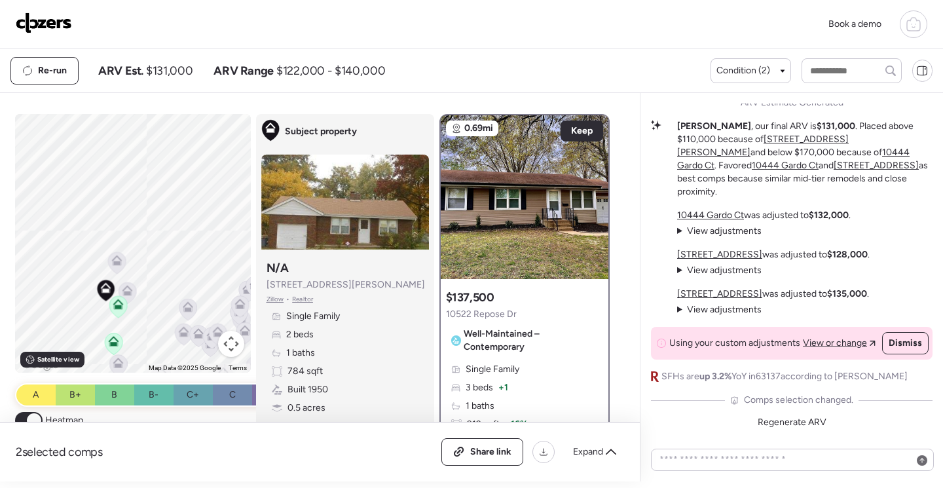
drag, startPoint x: 111, startPoint y: 238, endPoint x: 153, endPoint y: 274, distance: 55.7
click at [153, 274] on div "To activate drag with keyboard, press Alt + Enter. Once in keyboard drag state,…" at bounding box center [133, 243] width 236 height 259
